Goal: Task Accomplishment & Management: Manage account settings

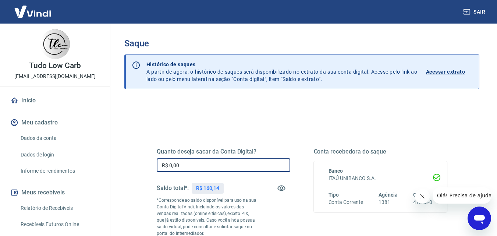
click at [192, 161] on input "R$ 0,00" at bounding box center [224, 165] width 134 height 14
